Goal: Find contact information: Find contact information

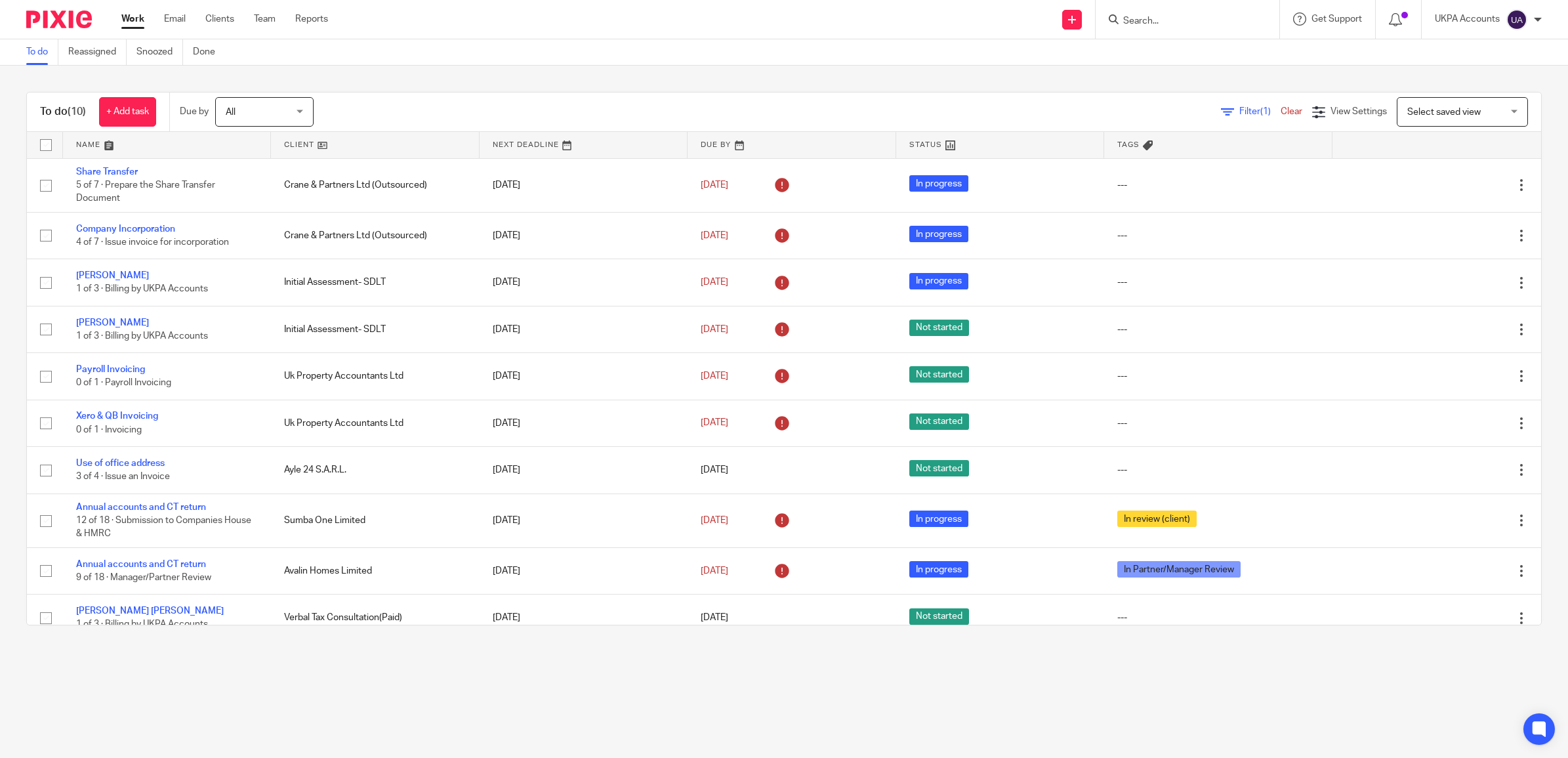
click at [1167, 17] on input "Search" at bounding box center [1180, 21] width 118 height 12
type input "JPG"
click at [1188, 44] on link at bounding box center [1230, 56] width 222 height 30
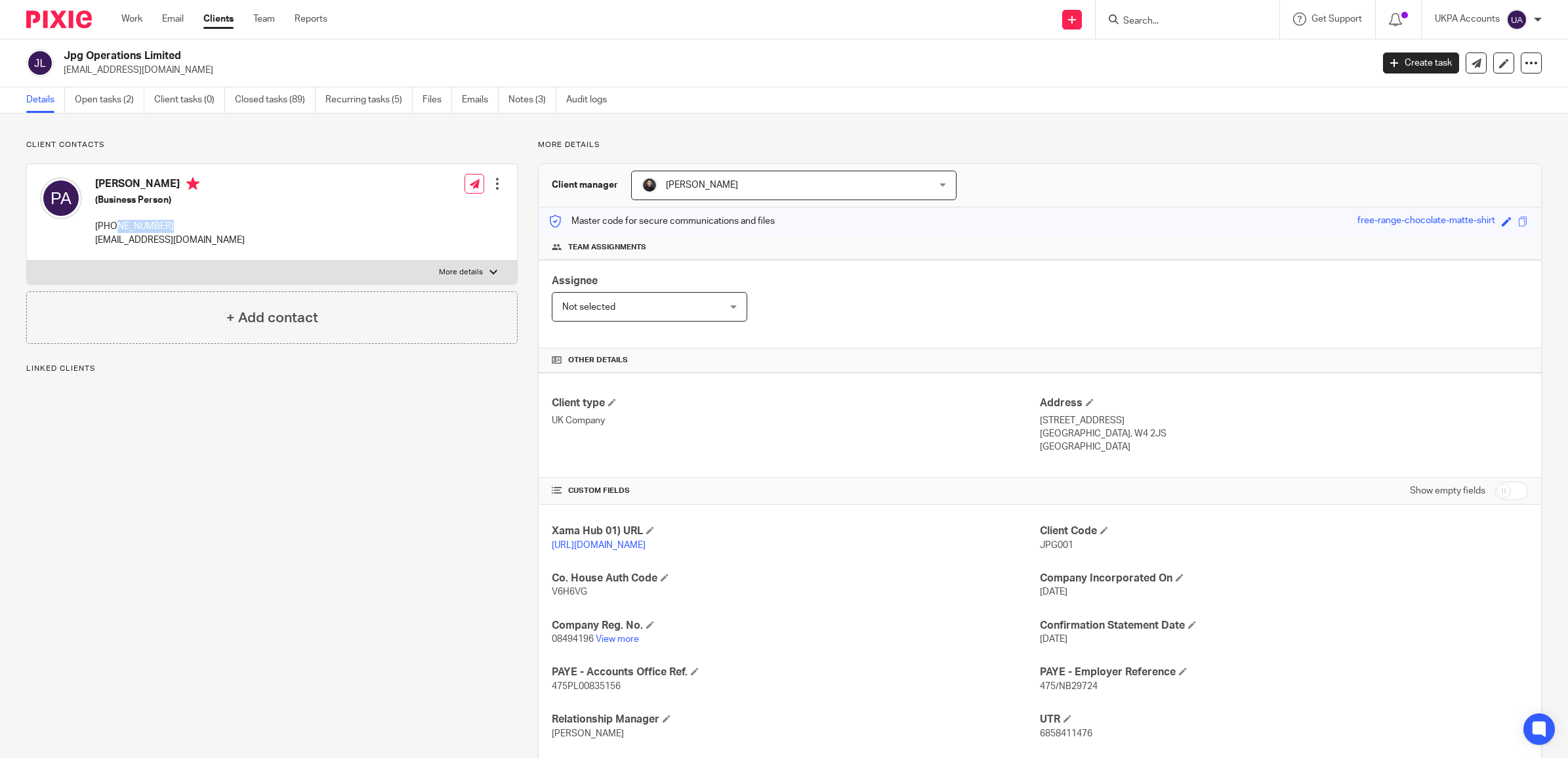
drag, startPoint x: 181, startPoint y: 225, endPoint x: 112, endPoint y: 228, distance: 69.1
click at [112, 228] on p "[PHONE_NUMBER]" at bounding box center [169, 226] width 150 height 13
copy p "7918188396"
